Goal: Information Seeking & Learning: Learn about a topic

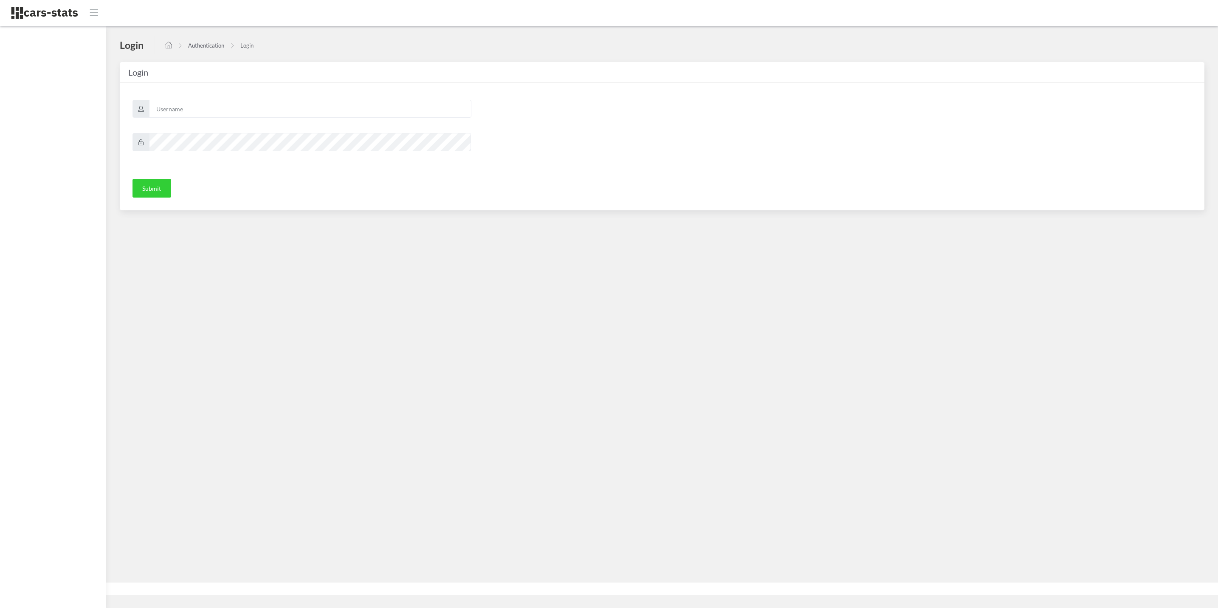
scroll to position [9, 9]
type input "skoda"
click at [154, 181] on button "Submit" at bounding box center [152, 188] width 39 height 19
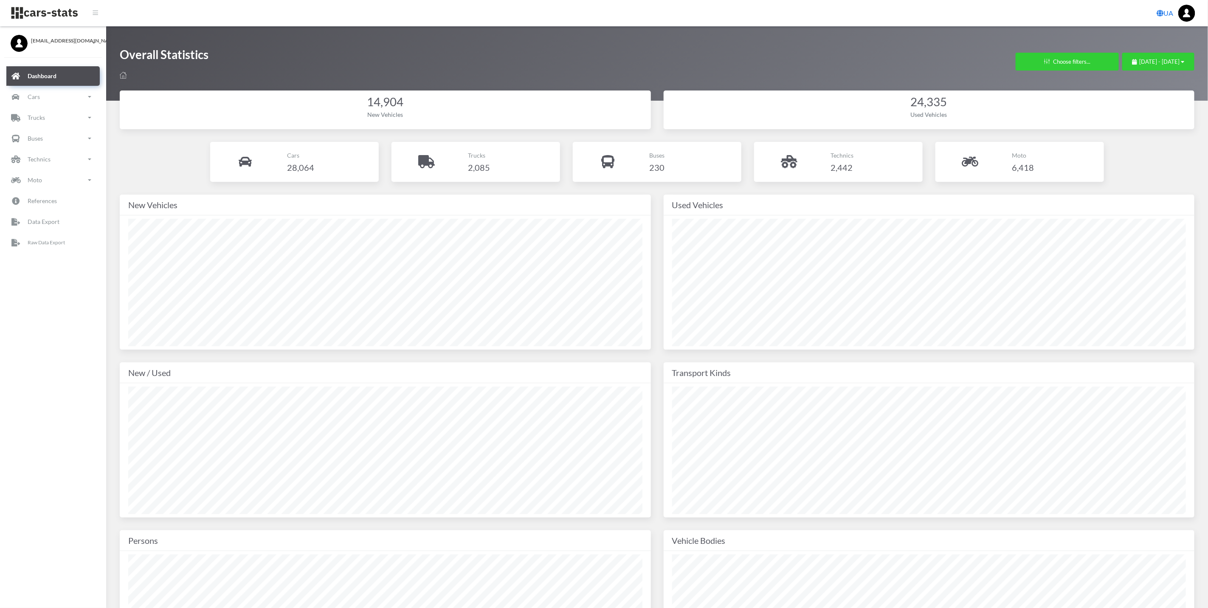
click at [72, 81] on link "Dashboard" at bounding box center [52, 76] width 93 height 20
click at [71, 92] on link "Cars" at bounding box center [52, 97] width 93 height 20
click at [59, 137] on link "New" at bounding box center [53, 144] width 81 height 19
click at [54, 177] on ul "Brands Models" at bounding box center [53, 179] width 81 height 48
click at [54, 168] on span "Brands" at bounding box center [49, 168] width 19 height 9
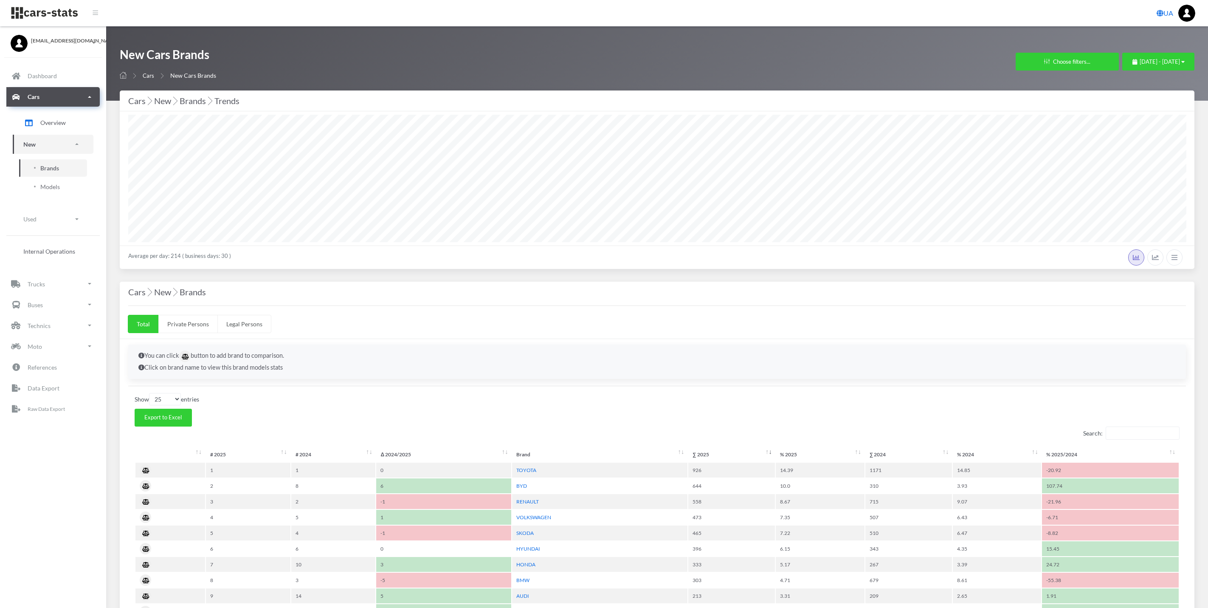
select select "25"
click at [70, 101] on link "Cars" at bounding box center [52, 97] width 93 height 20
click at [1170, 59] on span "July 21, 2025 - August 20, 2025" at bounding box center [1160, 61] width 40 height 7
click at [1162, 121] on li "This Month" at bounding box center [1154, 115] width 59 height 13
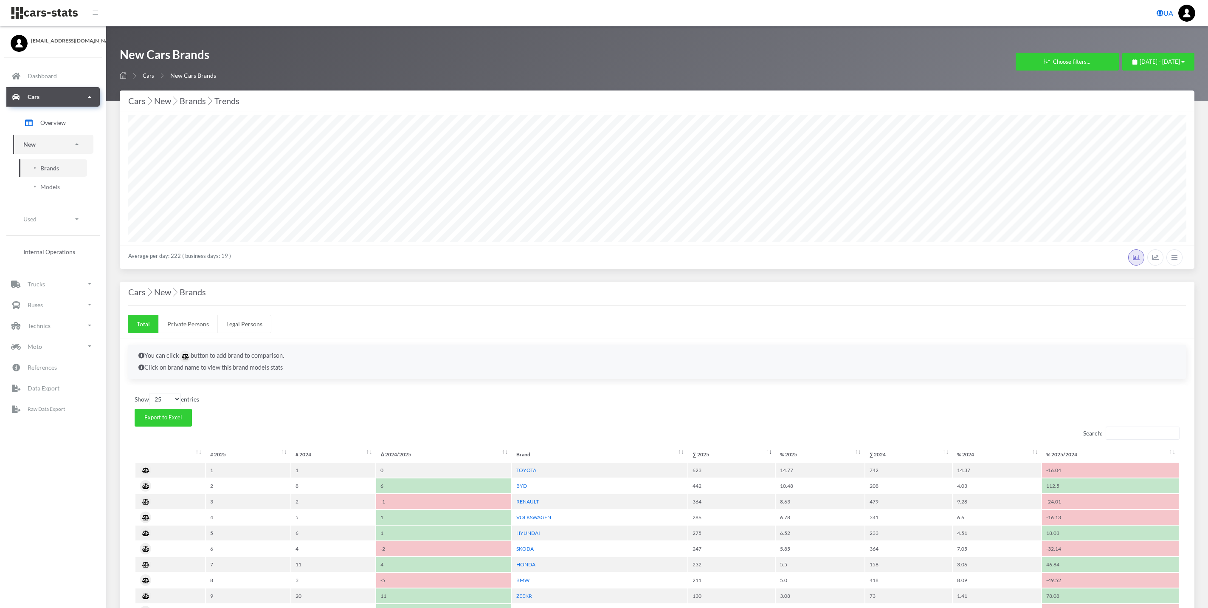
select select "25"
click at [1148, 60] on span "[DATE] - [DATE]" at bounding box center [1160, 61] width 40 height 7
click at [1163, 156] on li "This Year" at bounding box center [1154, 154] width 59 height 13
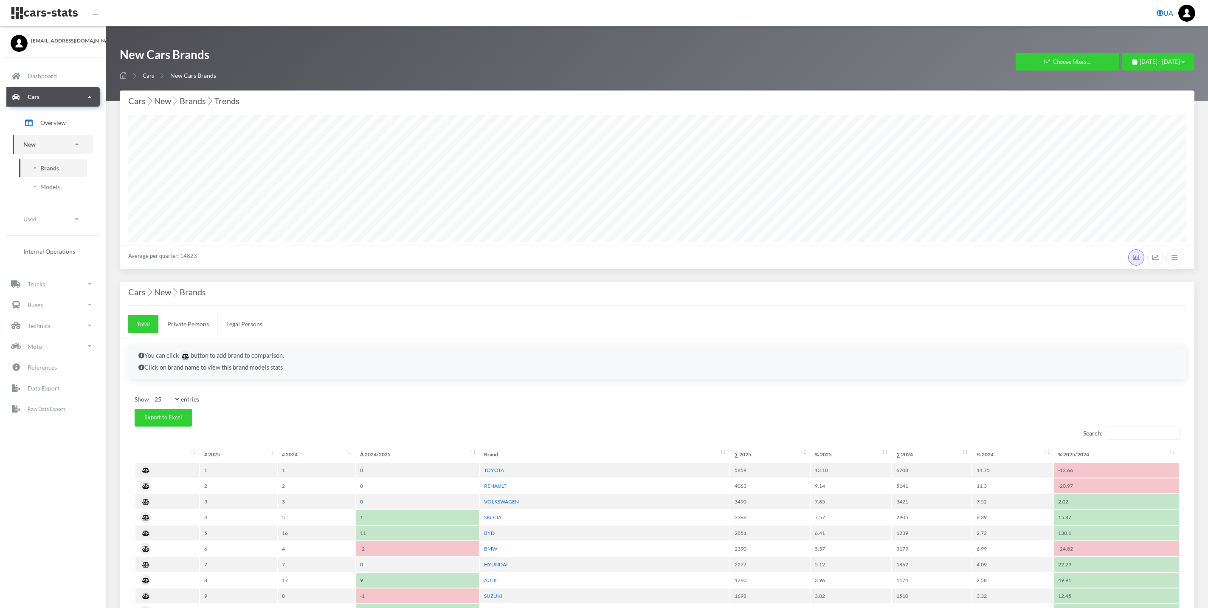
select select "25"
click at [1129, 54] on button "[DATE] - [DATE]" at bounding box center [1159, 62] width 72 height 18
click at [1123, 66] on button "[DATE] - [DATE]" at bounding box center [1159, 62] width 72 height 18
click at [1148, 56] on button "[DATE] - [DATE]" at bounding box center [1159, 62] width 72 height 18
click at [1186, 59] on button "[DATE] - [DATE]" at bounding box center [1159, 62] width 72 height 18
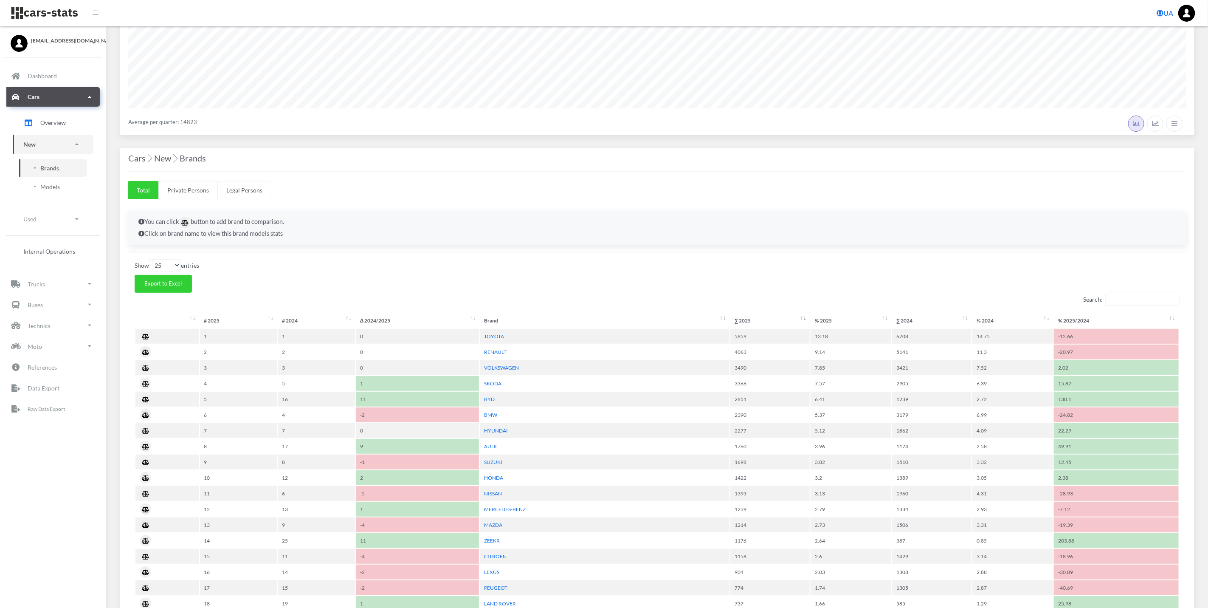
scroll to position [127, 0]
